Goal: Transaction & Acquisition: Purchase product/service

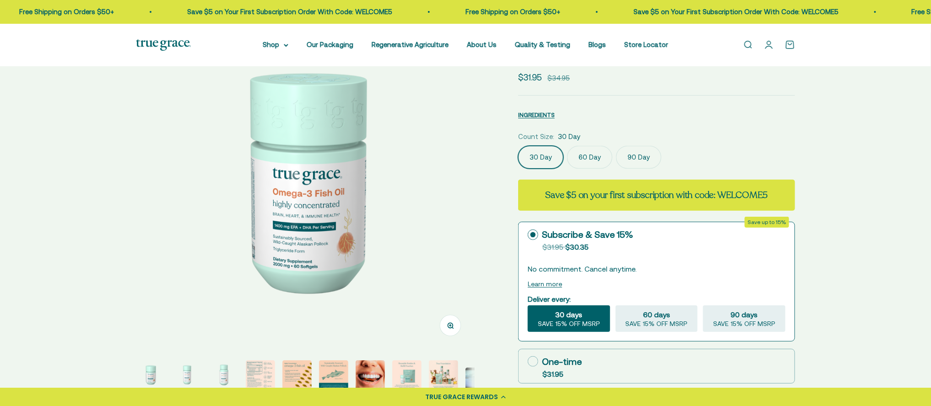
scroll to position [86, 0]
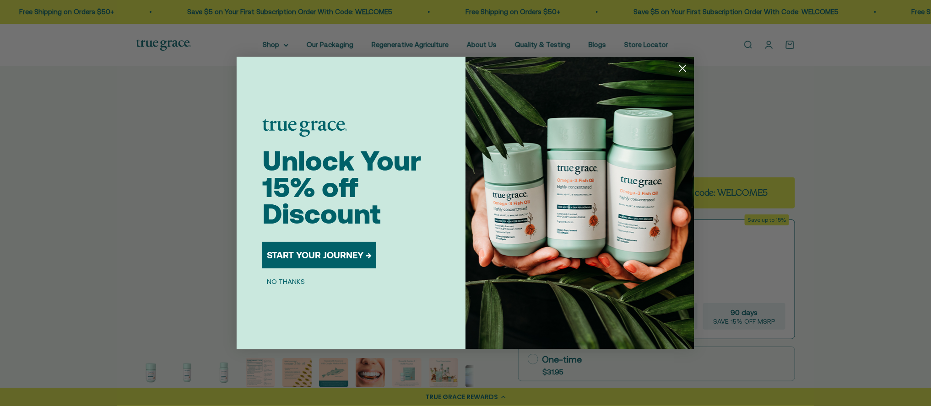
click at [686, 66] on circle "Close dialog" at bounding box center [682, 68] width 15 height 15
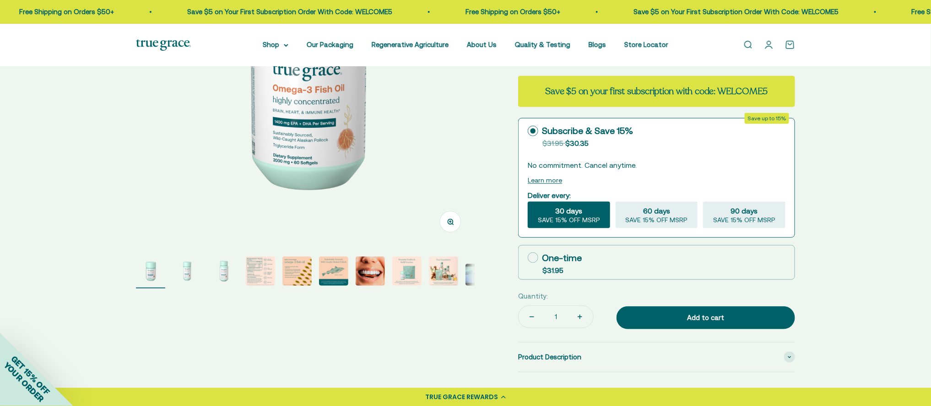
scroll to position [190, 0]
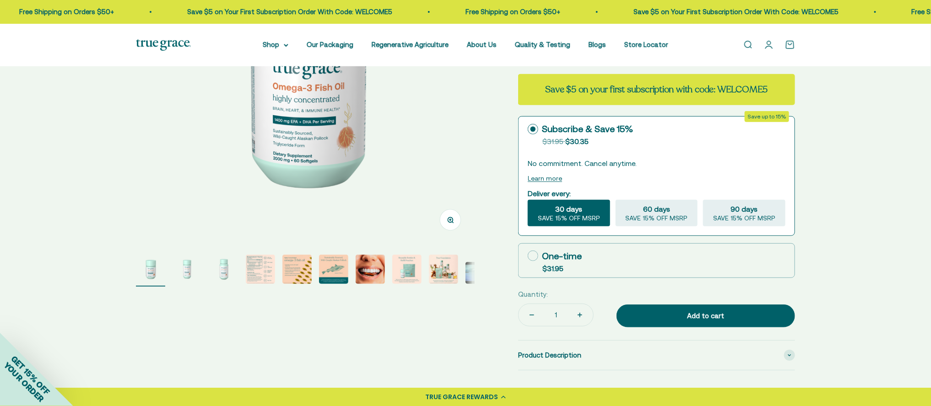
click at [534, 256] on icon at bounding box center [533, 256] width 11 height 11
click at [528, 256] on input "One-time $31.95" at bounding box center [527, 256] width 0 height 0
radio input "true"
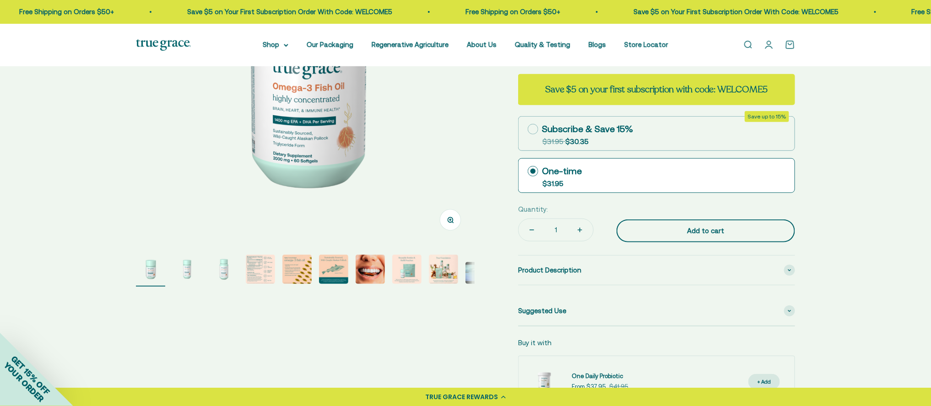
click at [689, 232] on div "Add to cart" at bounding box center [706, 231] width 142 height 11
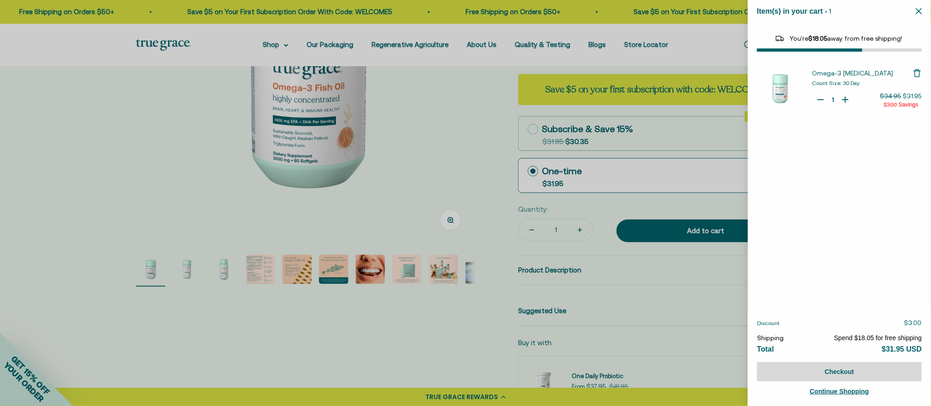
select select "44878154563798"
select select "44882806636758"
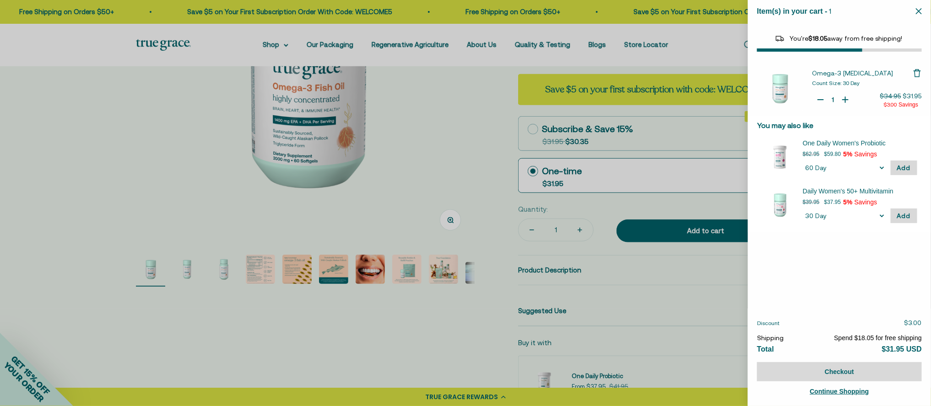
click at [531, 170] on div at bounding box center [465, 203] width 931 height 406
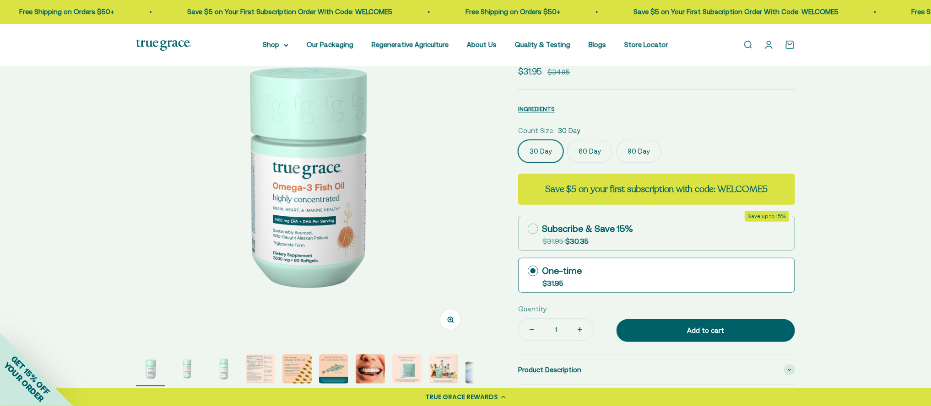
scroll to position [89, 0]
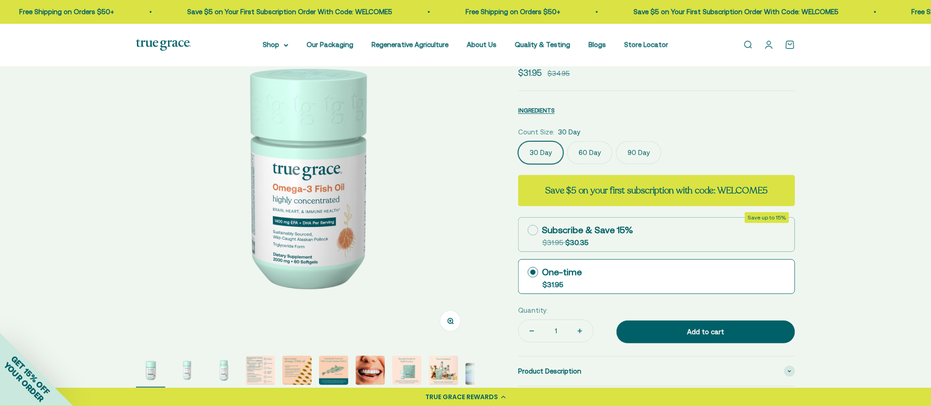
click at [591, 151] on label "60 Day" at bounding box center [589, 152] width 45 height 23
click at [518, 141] on input "60 Day" at bounding box center [517, 141] width 0 height 0
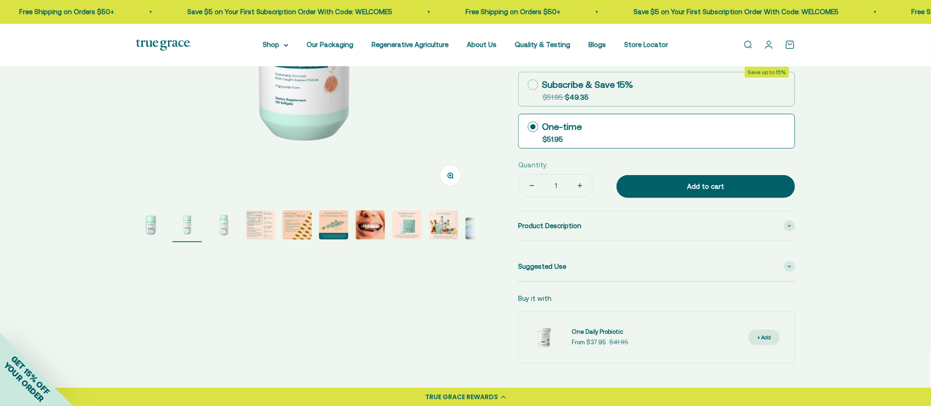
scroll to position [238, 0]
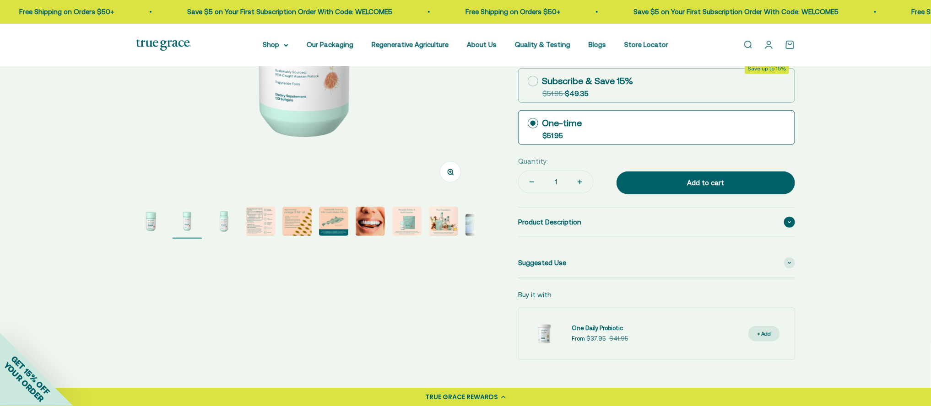
click at [790, 218] on span at bounding box center [789, 222] width 11 height 11
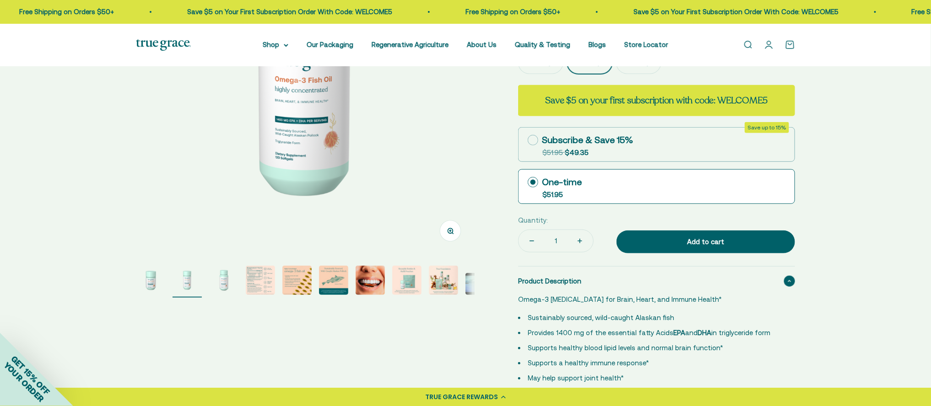
scroll to position [176, 0]
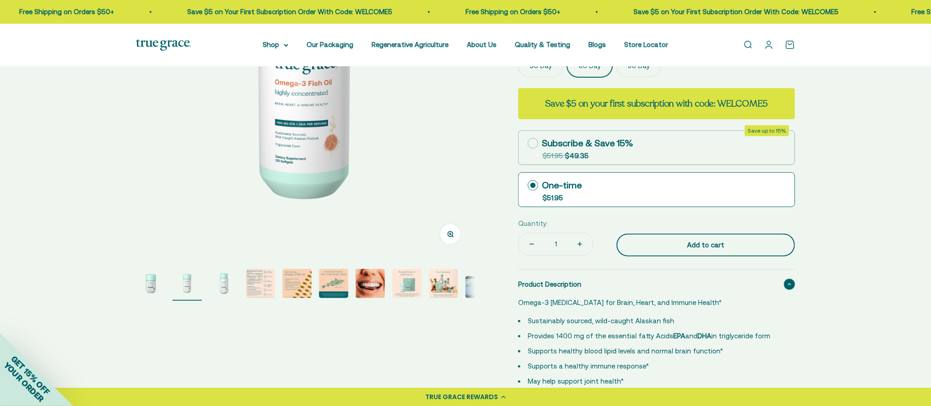
click at [692, 243] on div "Add to cart" at bounding box center [706, 245] width 142 height 11
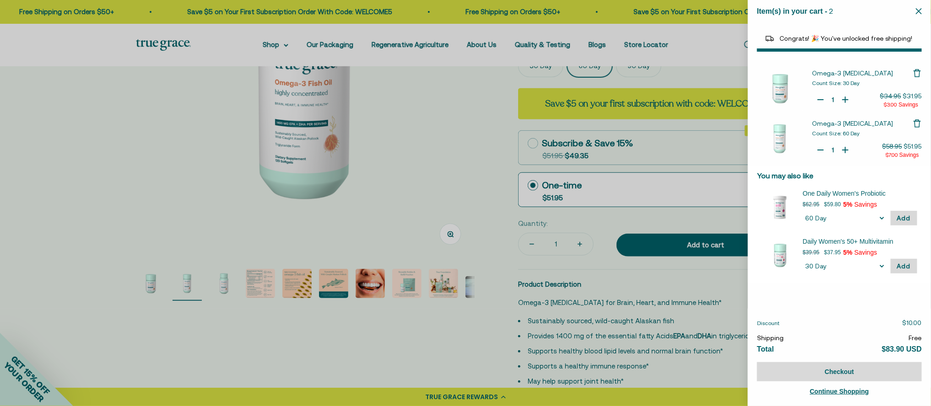
type input "0"
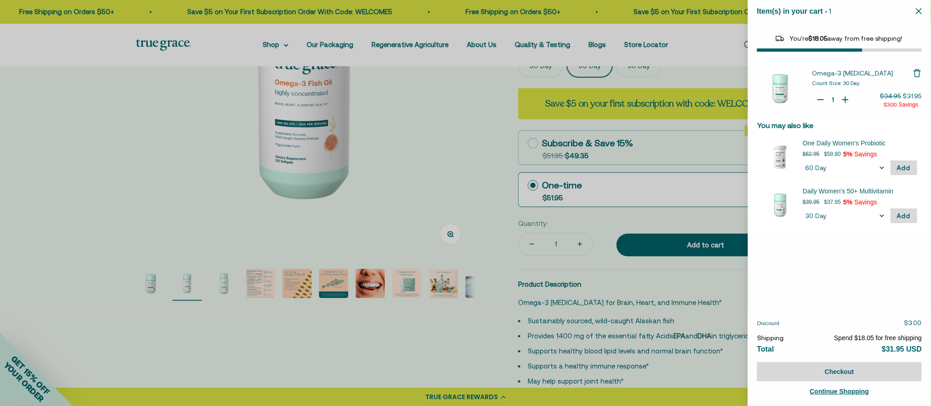
type input "0"
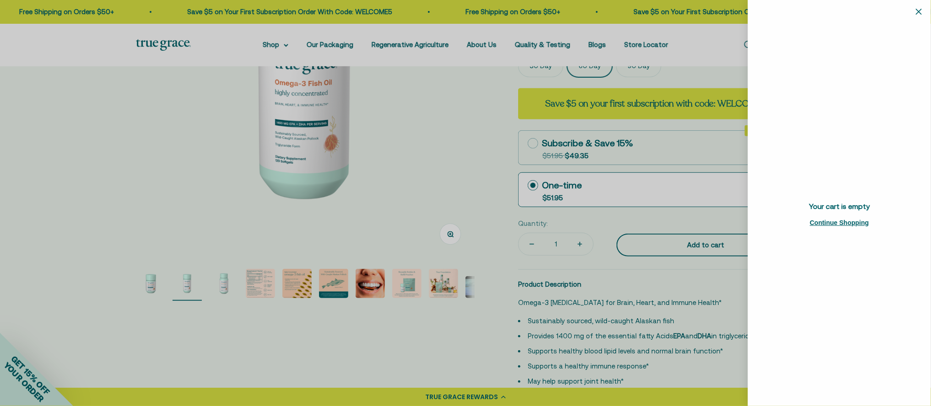
click at [695, 247] on div at bounding box center [465, 203] width 931 height 406
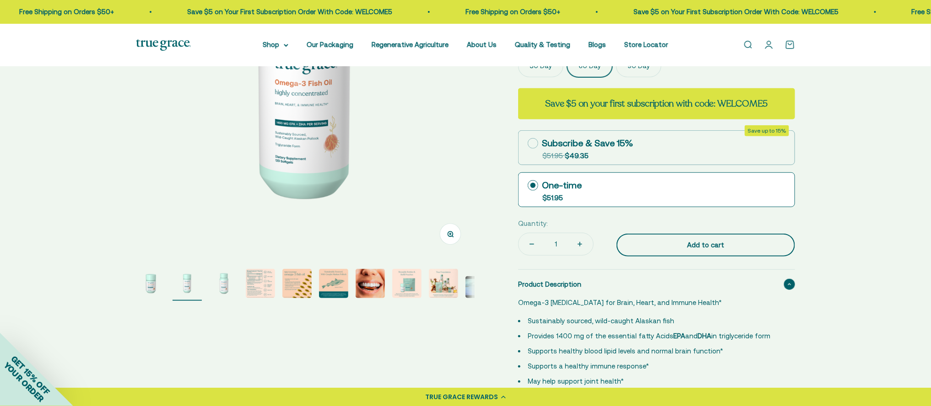
click at [717, 243] on div "Add to cart" at bounding box center [706, 245] width 142 height 11
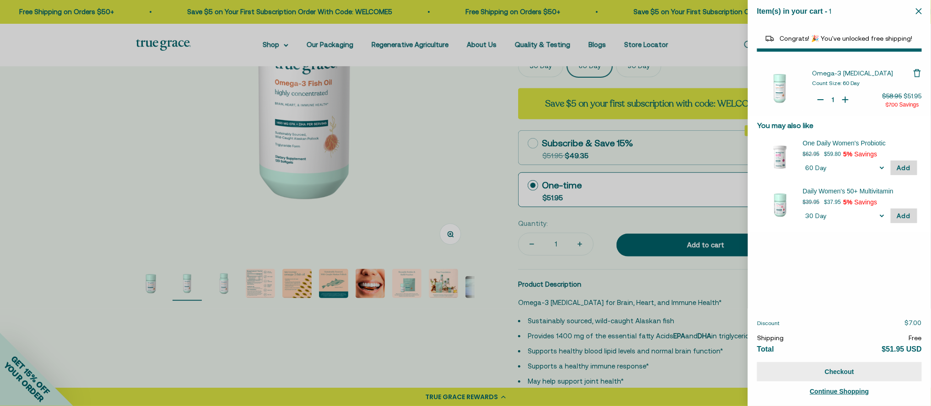
click at [840, 372] on button "Checkout" at bounding box center [839, 371] width 165 height 19
